Goal: Information Seeking & Learning: Learn about a topic

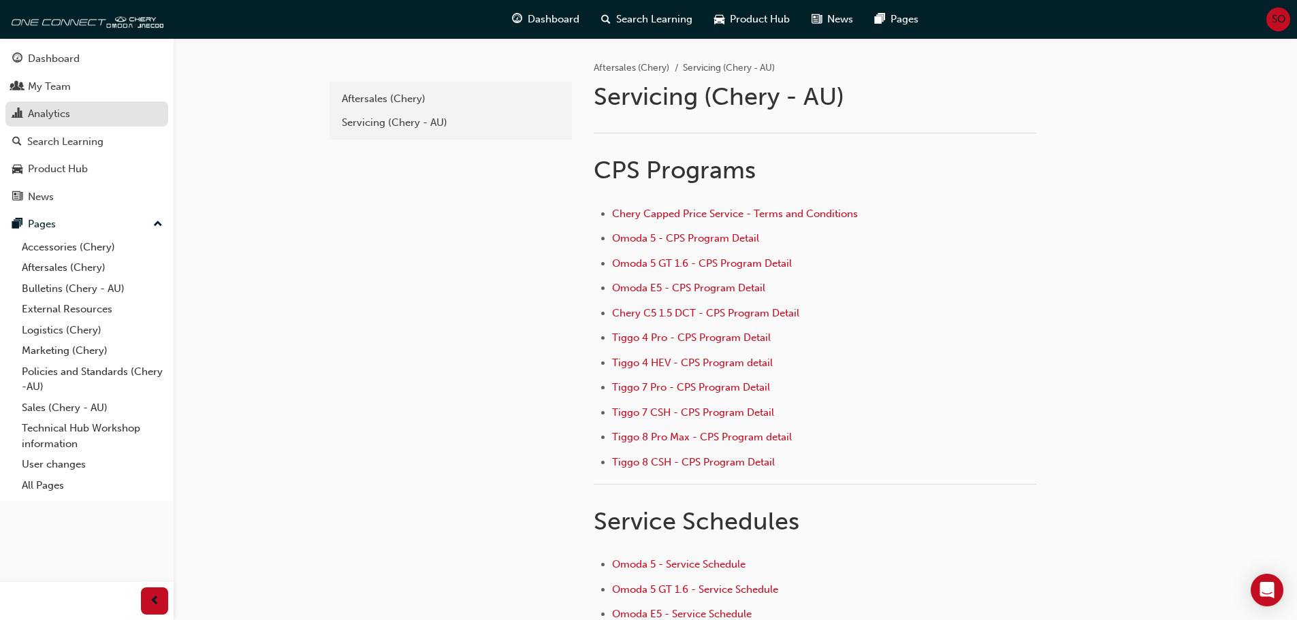
click at [54, 112] on div "Analytics" at bounding box center [49, 114] width 42 height 16
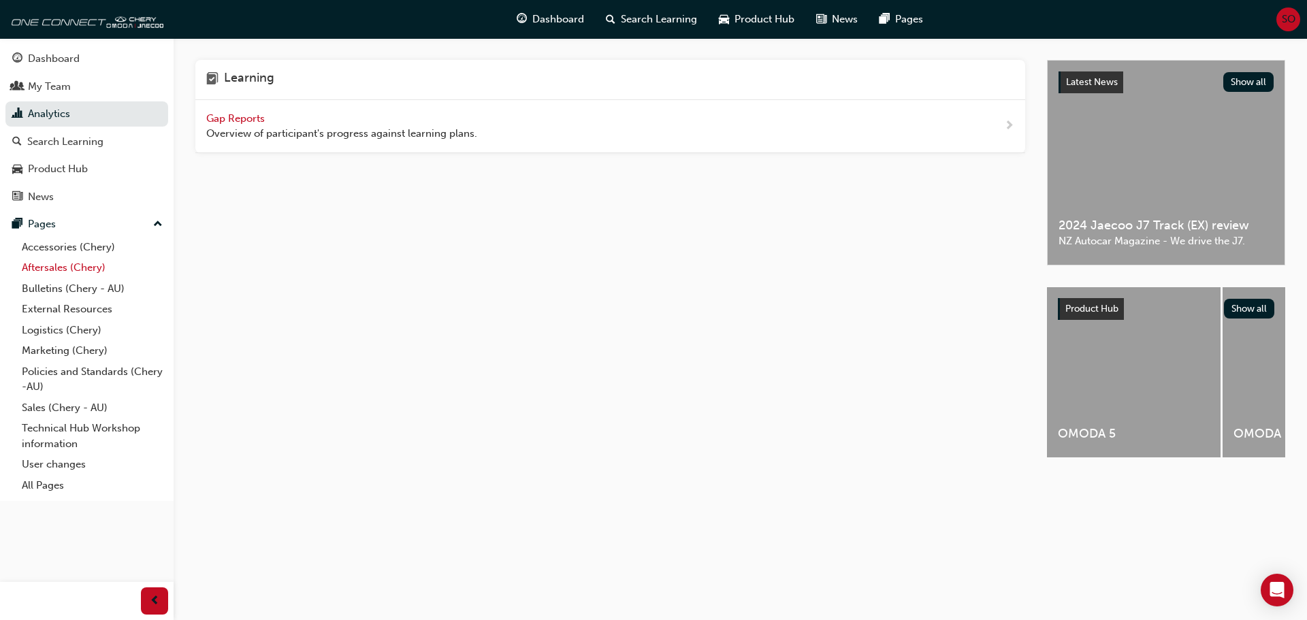
click at [60, 272] on link "Aftersales (Chery)" at bounding box center [92, 267] width 152 height 21
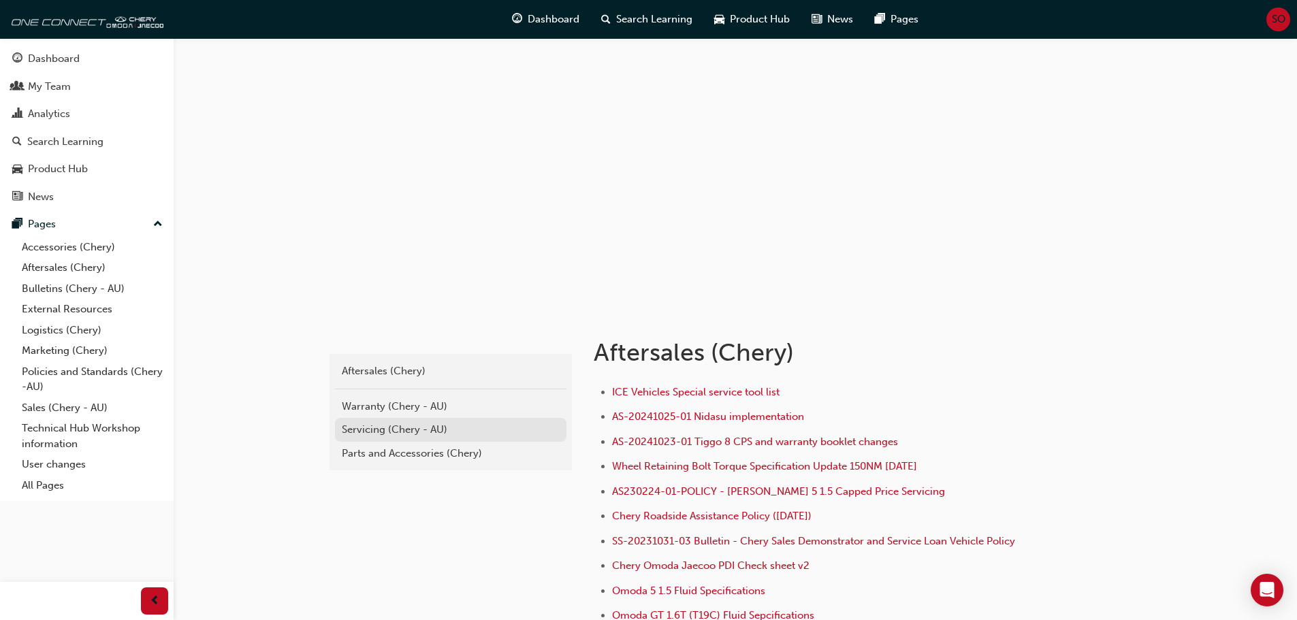
click at [359, 432] on div "Servicing (Chery - AU)" at bounding box center [451, 430] width 218 height 16
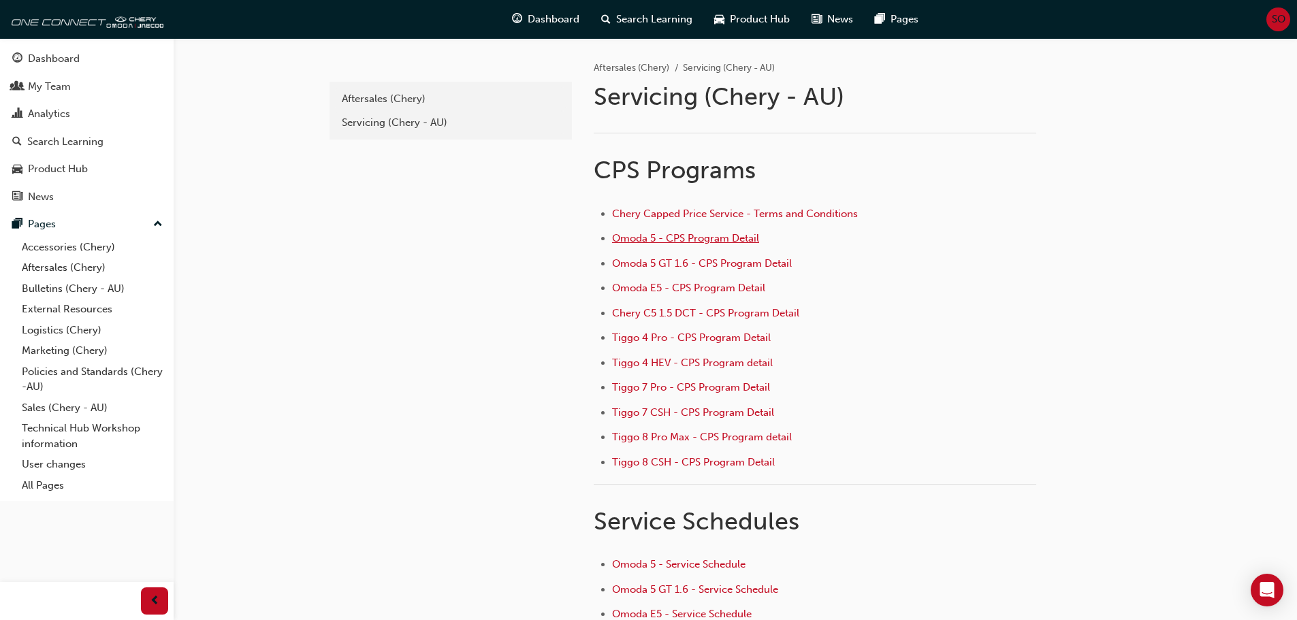
click at [694, 239] on span "Omoda 5 - CPS Program Detail" at bounding box center [685, 238] width 147 height 12
click at [741, 364] on span "Tiggo 4 HEV - CPS Program detail" at bounding box center [692, 363] width 161 height 12
click at [716, 263] on span "Omoda 5 GT 1.6 - CPS Program Detail" at bounding box center [702, 263] width 180 height 12
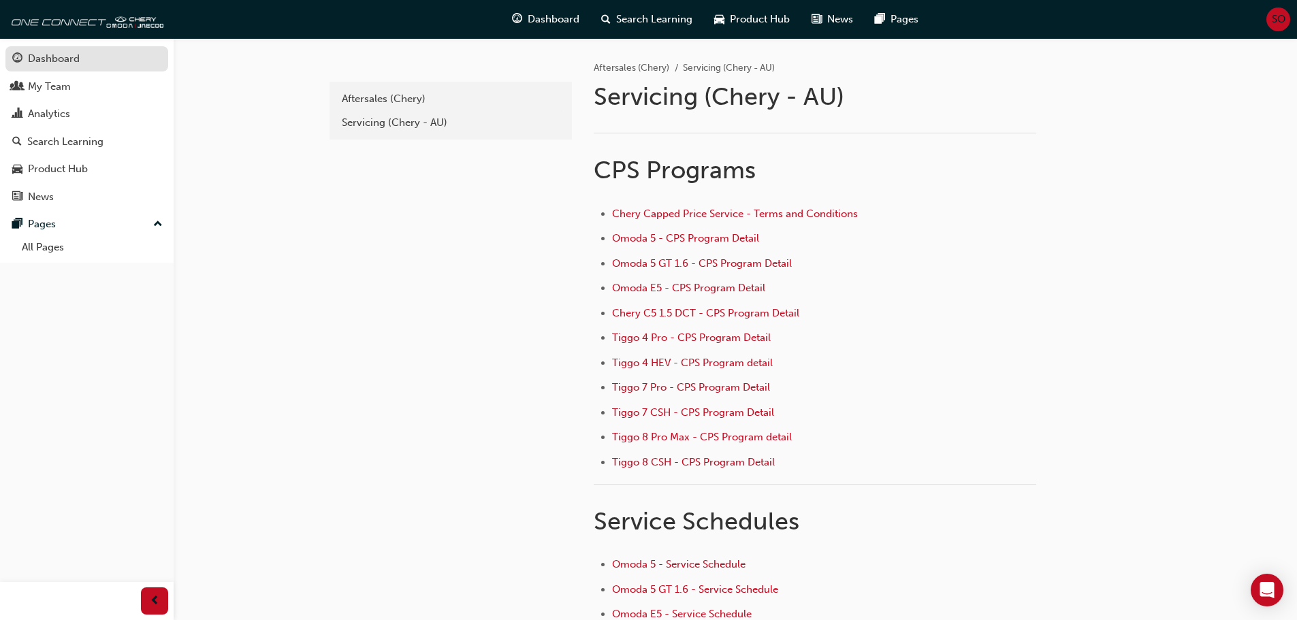
click at [67, 61] on div "Dashboard" at bounding box center [54, 59] width 52 height 16
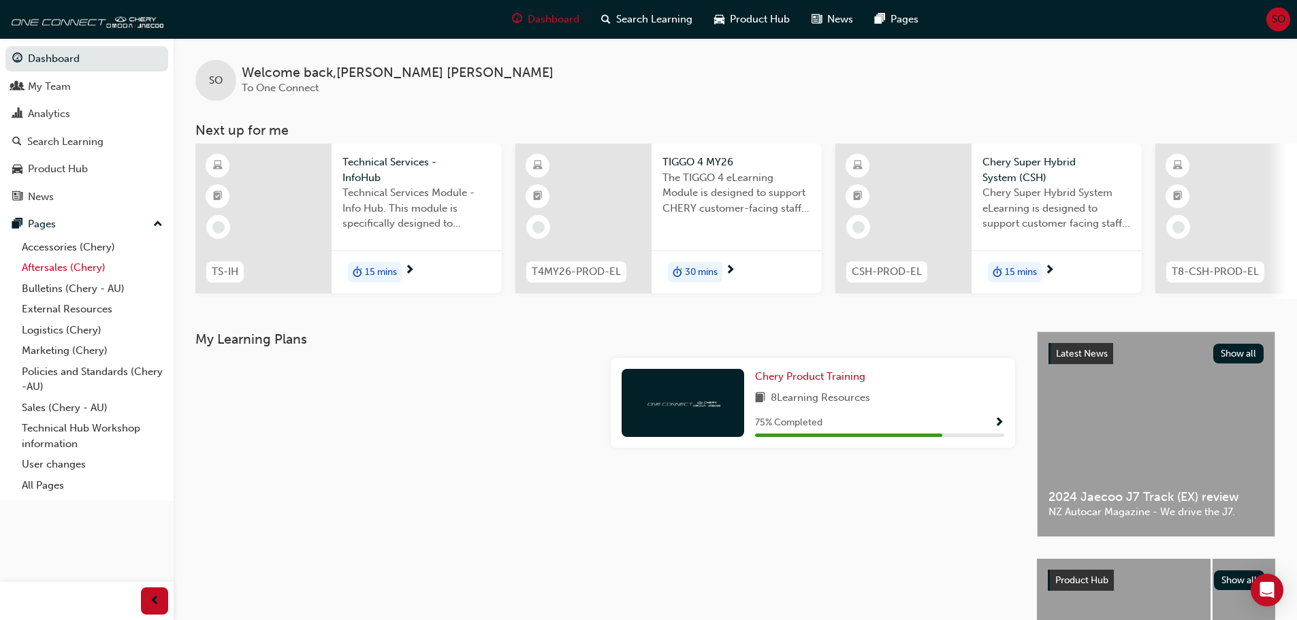
click at [52, 266] on link "Aftersales (Chery)" at bounding box center [92, 267] width 152 height 21
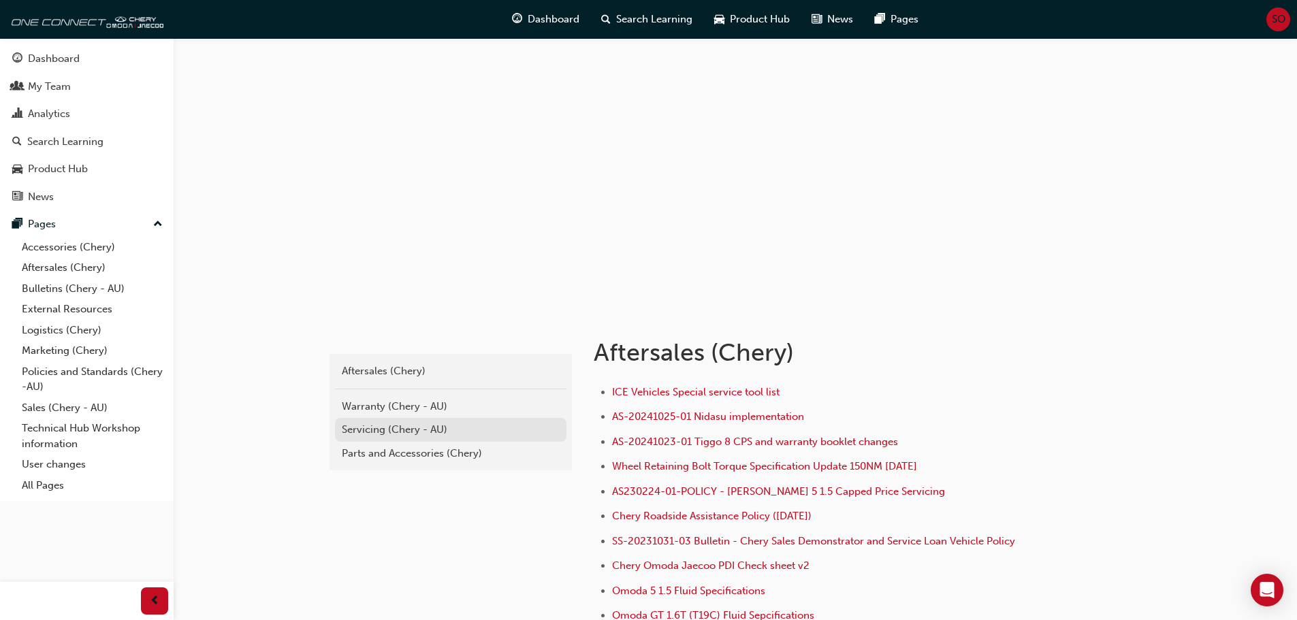
click at [390, 428] on div "Servicing (Chery - AU)" at bounding box center [451, 430] width 218 height 16
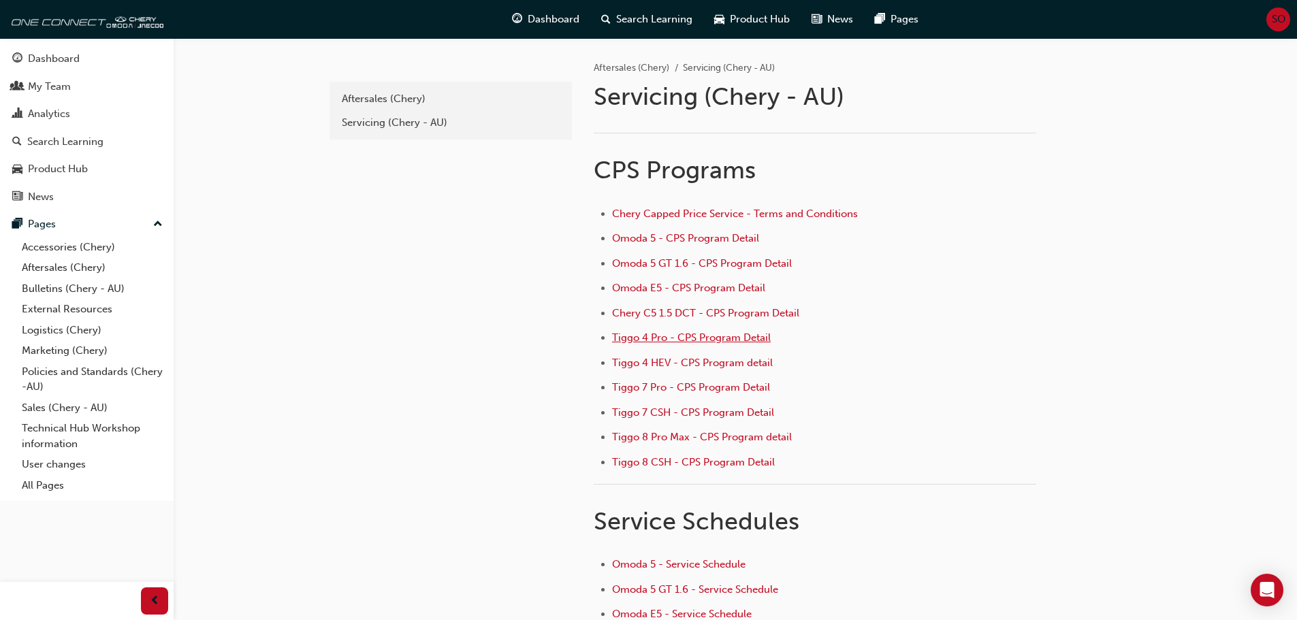
click at [653, 334] on span "Tiggo 4 Pro - CPS Program Detail" at bounding box center [691, 338] width 159 height 12
click at [660, 264] on span "Omoda 5 GT 1.6 - CPS Program Detail" at bounding box center [702, 263] width 180 height 12
click at [677, 239] on span "Omoda 5 - CPS Program Detail" at bounding box center [685, 238] width 147 height 12
click at [702, 265] on span "Omoda 5 GT 1.6 - CPS Program Detail" at bounding box center [702, 263] width 180 height 12
click at [660, 459] on span "Tiggo 8 CSH - CPS Program Detail" at bounding box center [693, 462] width 163 height 12
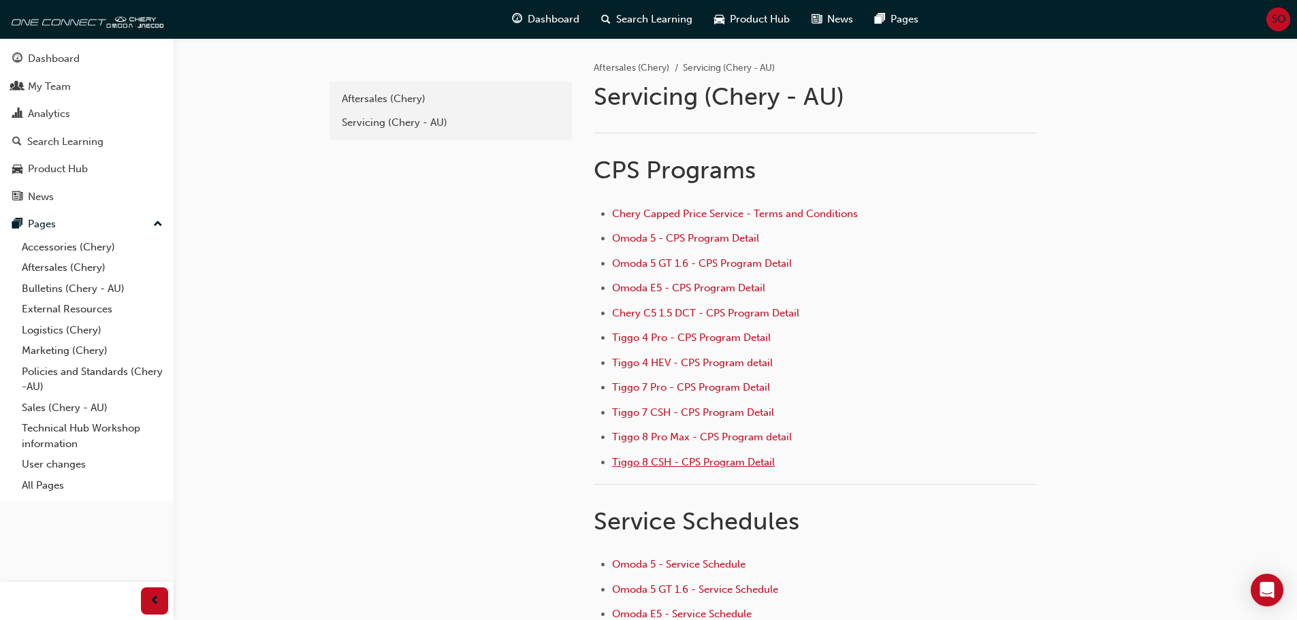
click at [660, 459] on span "Tiggo 8 CSH - CPS Program Detail" at bounding box center [693, 462] width 163 height 12
click at [707, 386] on span "Tiggo 7 Pro - CPS Program Detail" at bounding box center [691, 387] width 158 height 12
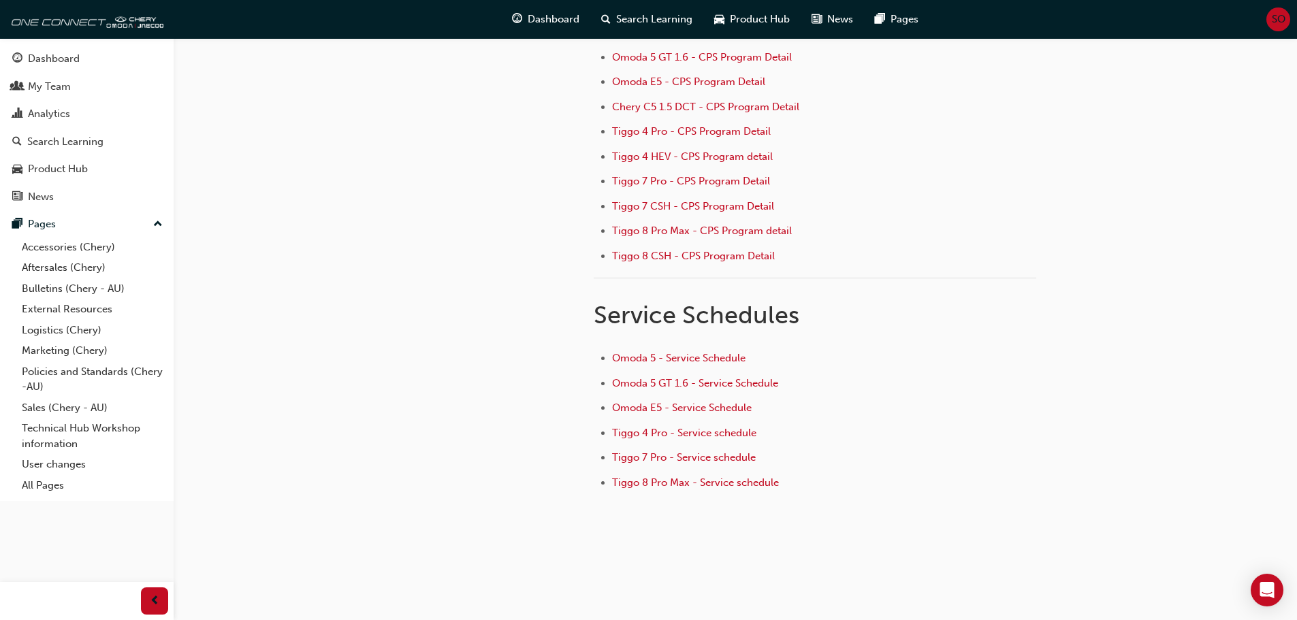
scroll to position [212, 0]
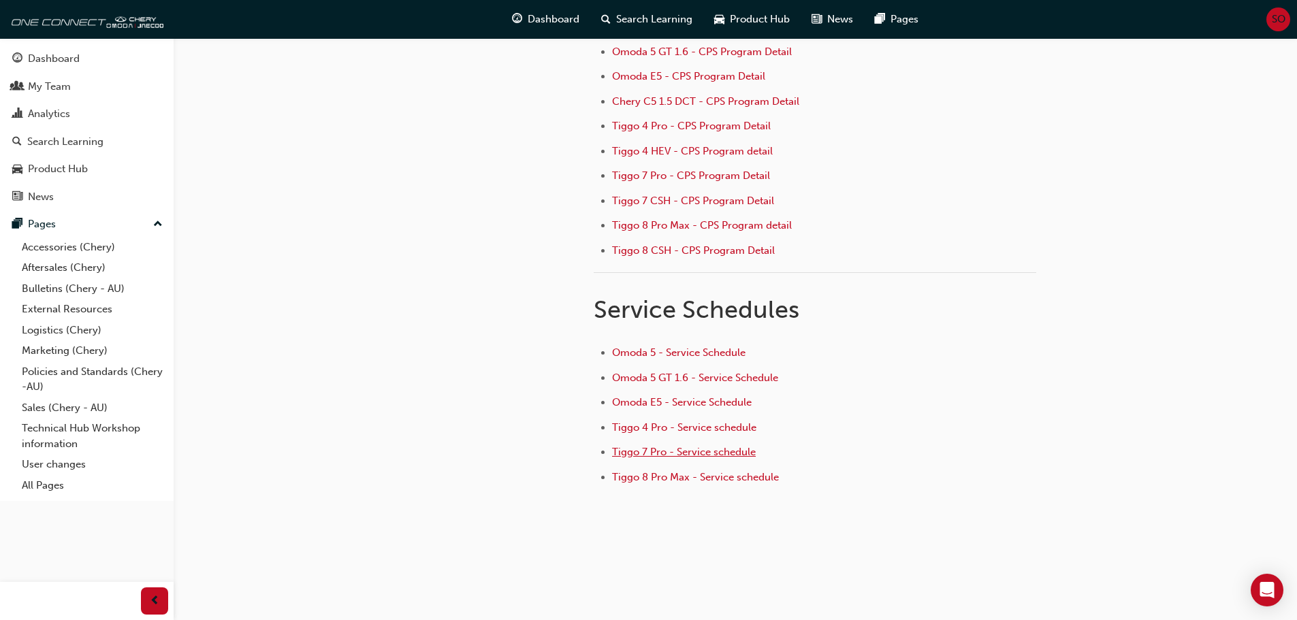
click at [693, 455] on span "Tiggo 7 Pro - Service schedule" at bounding box center [684, 452] width 144 height 12
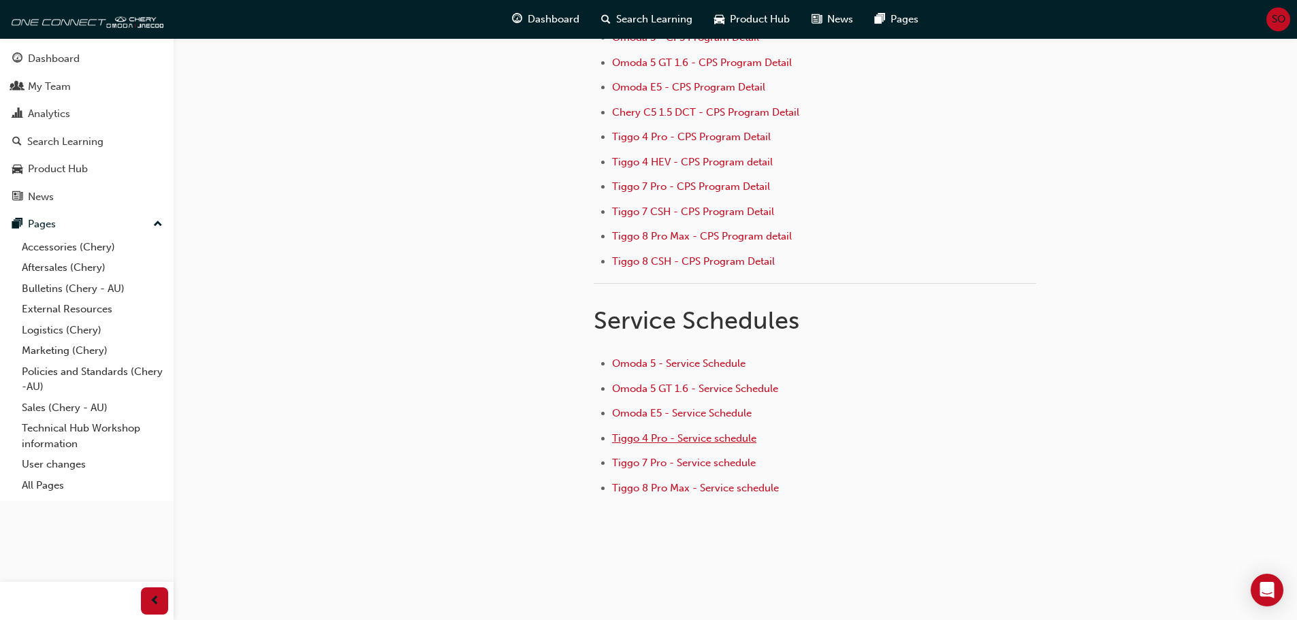
scroll to position [212, 0]
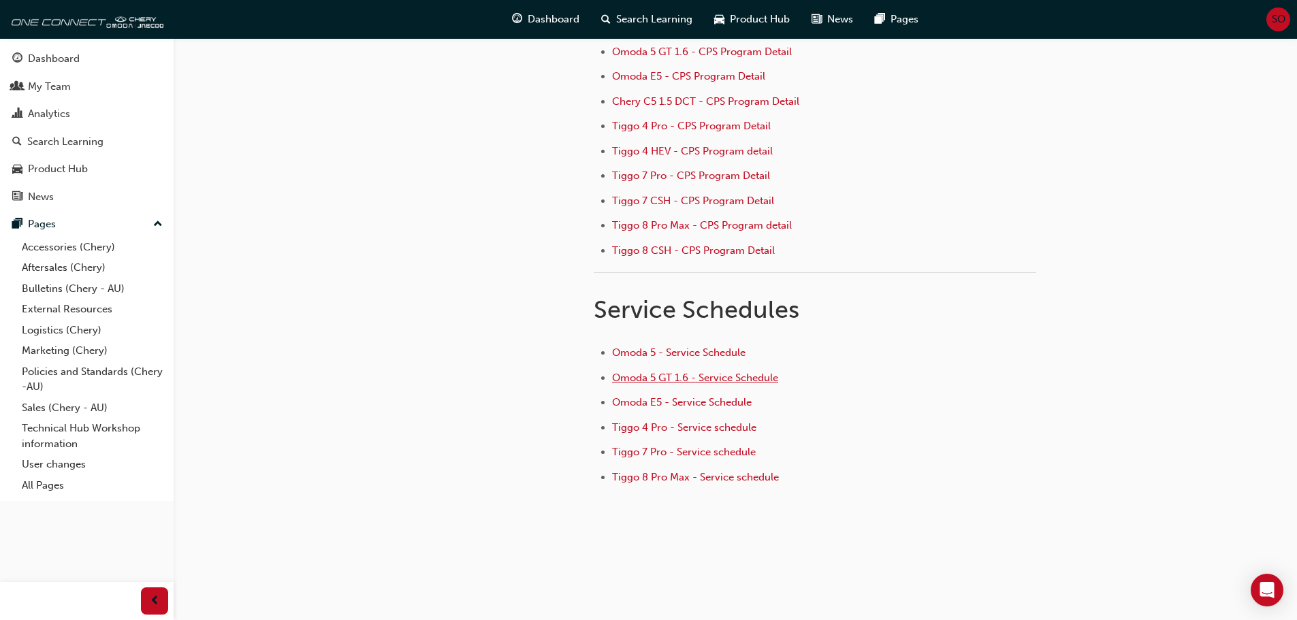
click at [675, 380] on span "Omoda 5 GT 1.6 - Service Schedule" at bounding box center [695, 378] width 166 height 12
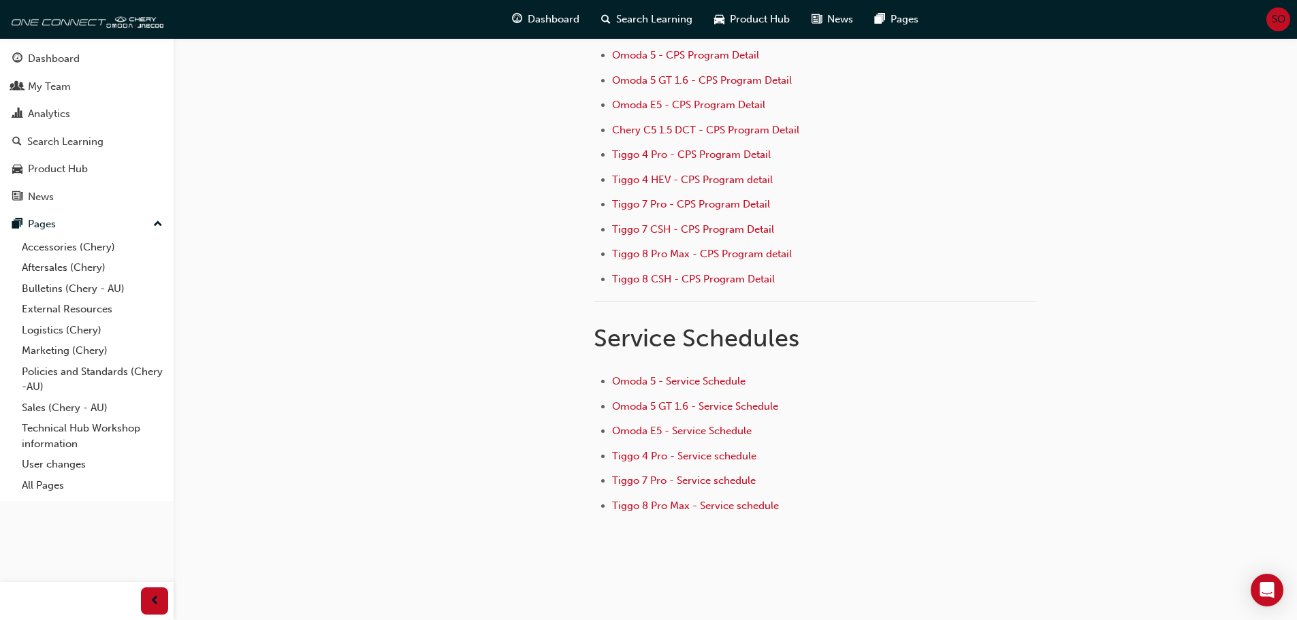
scroll to position [212, 0]
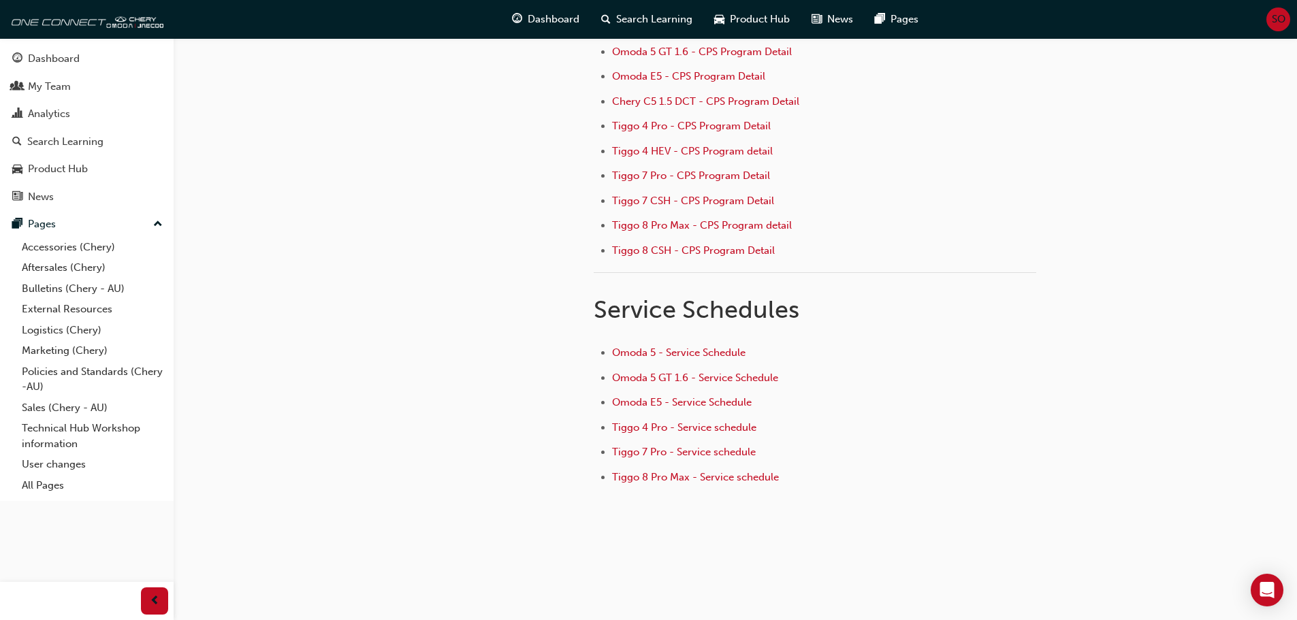
click at [1270, 321] on div "e6c2693e-bd68-4b6f-9019-2b26792c3ad4 Aftersales (Chery) Servicing (Chery - AU) …" at bounding box center [648, 204] width 1297 height 832
